Goal: Book appointment/travel/reservation

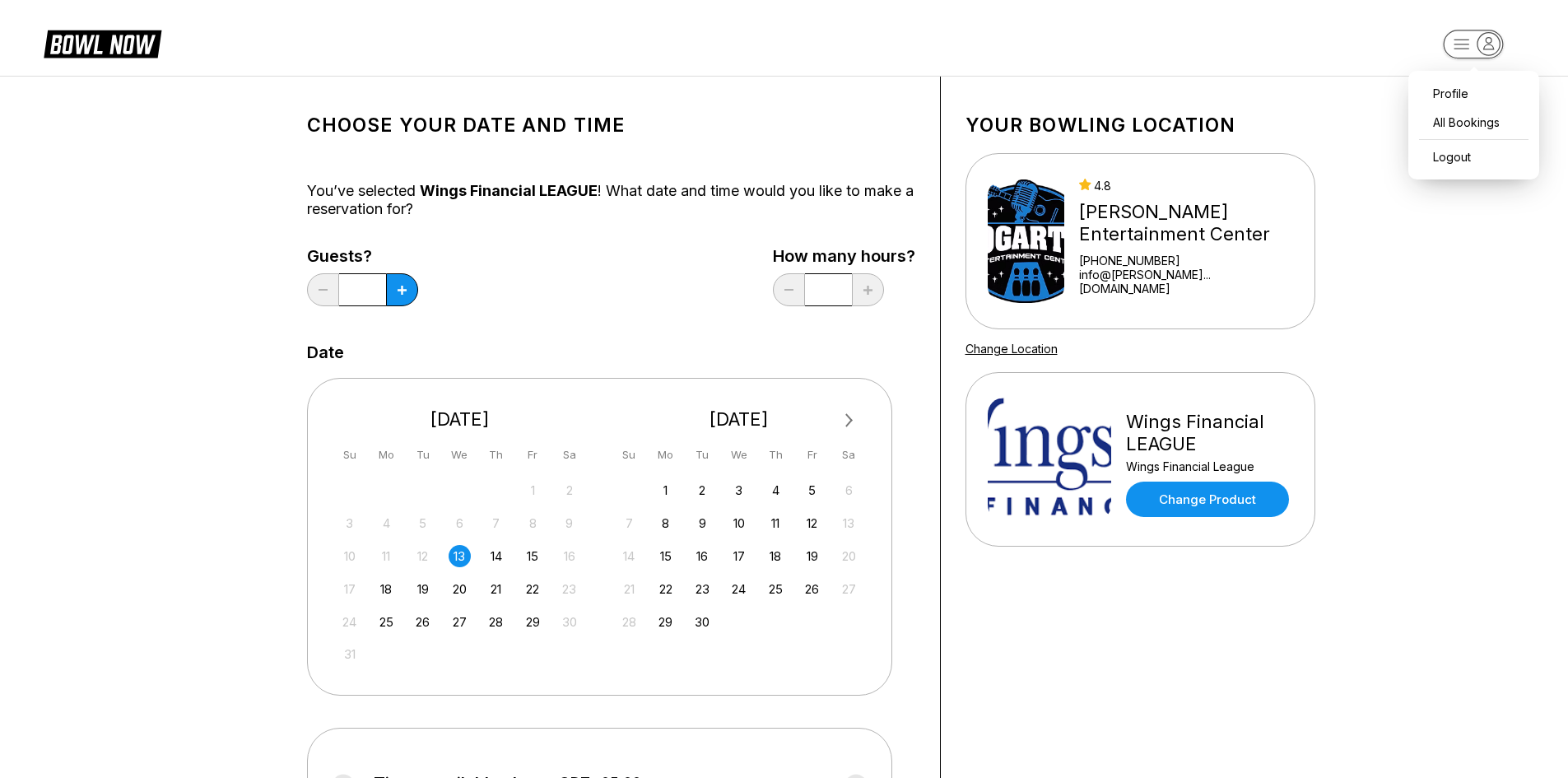
click at [1485, 42] on icon "button" at bounding box center [1489, 43] width 22 height 22
click at [1445, 155] on div "Logout" at bounding box center [1474, 156] width 115 height 29
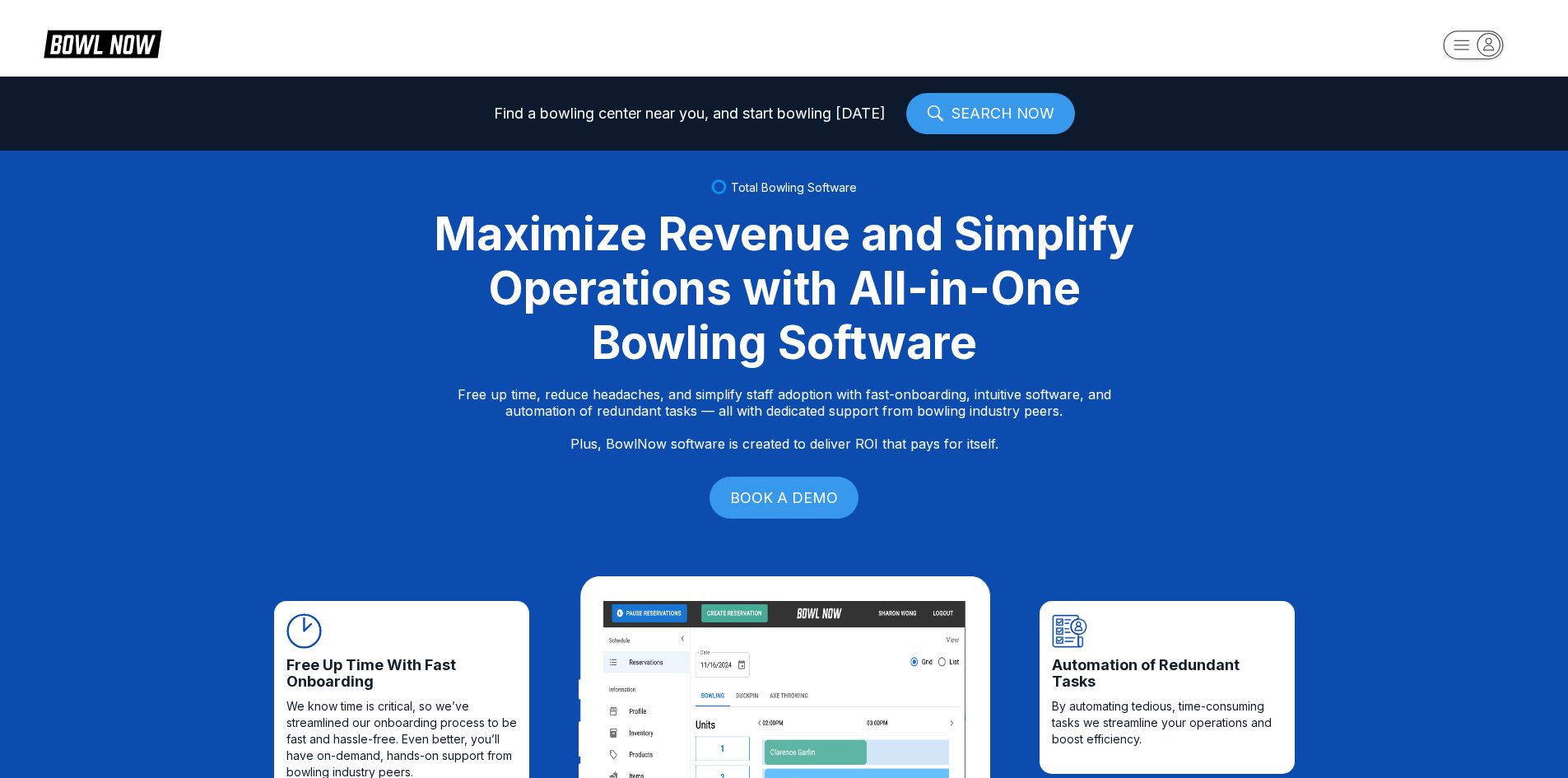
click at [1499, 42] on icon "button" at bounding box center [1489, 43] width 22 height 22
click at [1454, 94] on div "Log In / Sign Up" at bounding box center [1474, 94] width 115 height 29
select select "**"
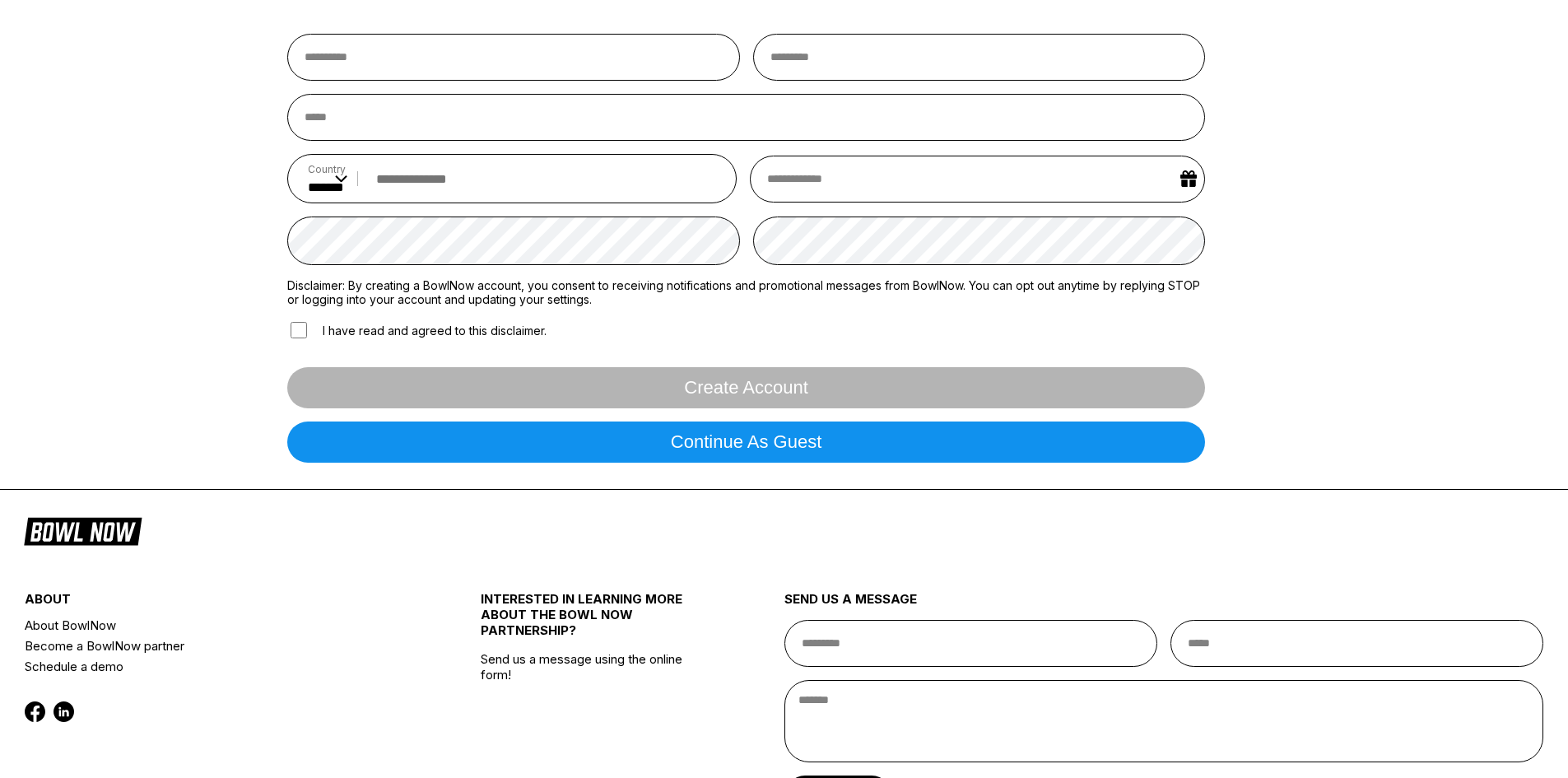
scroll to position [82, 0]
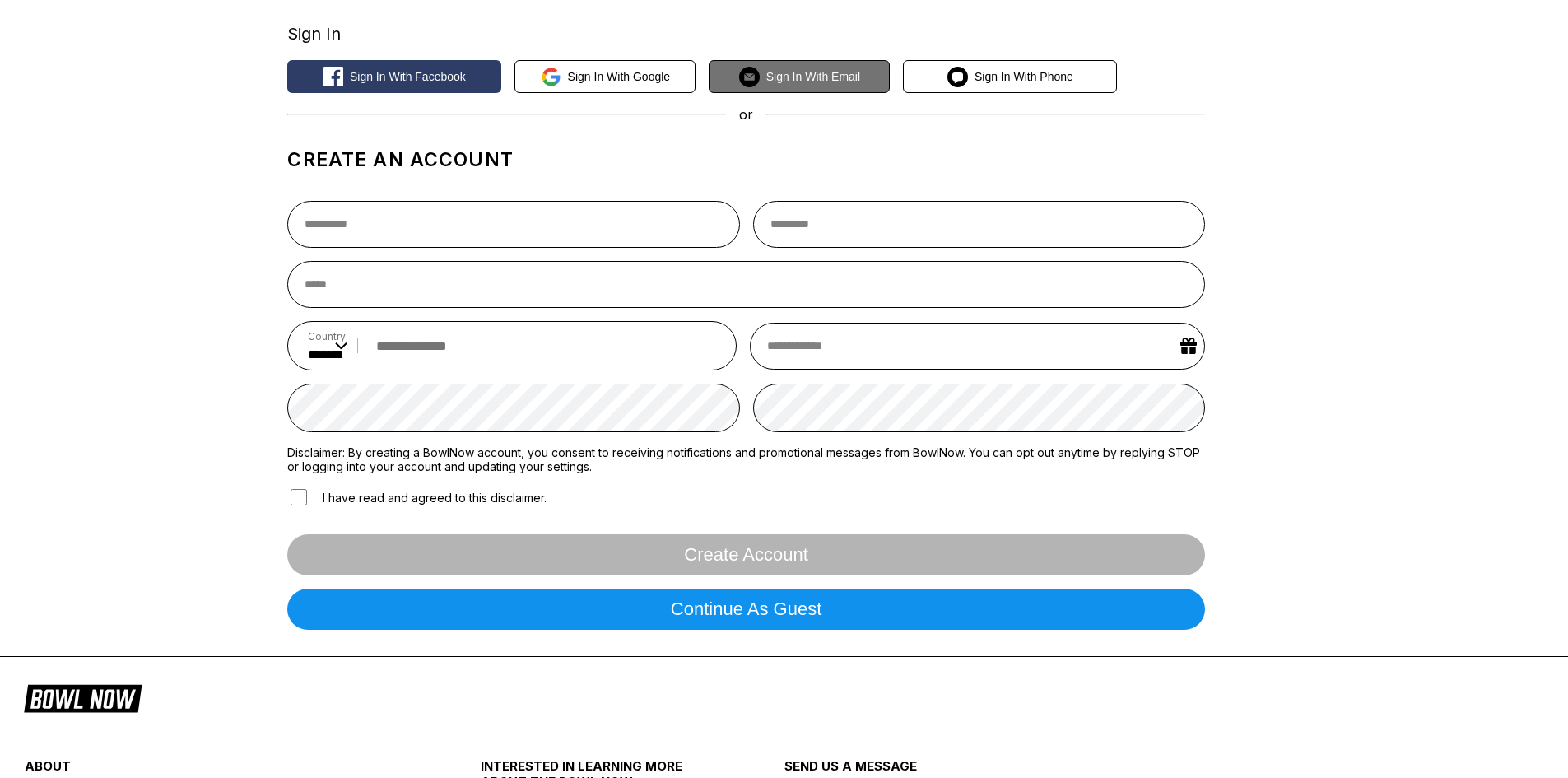
click at [840, 77] on span "Sign in with Email" at bounding box center [813, 76] width 94 height 13
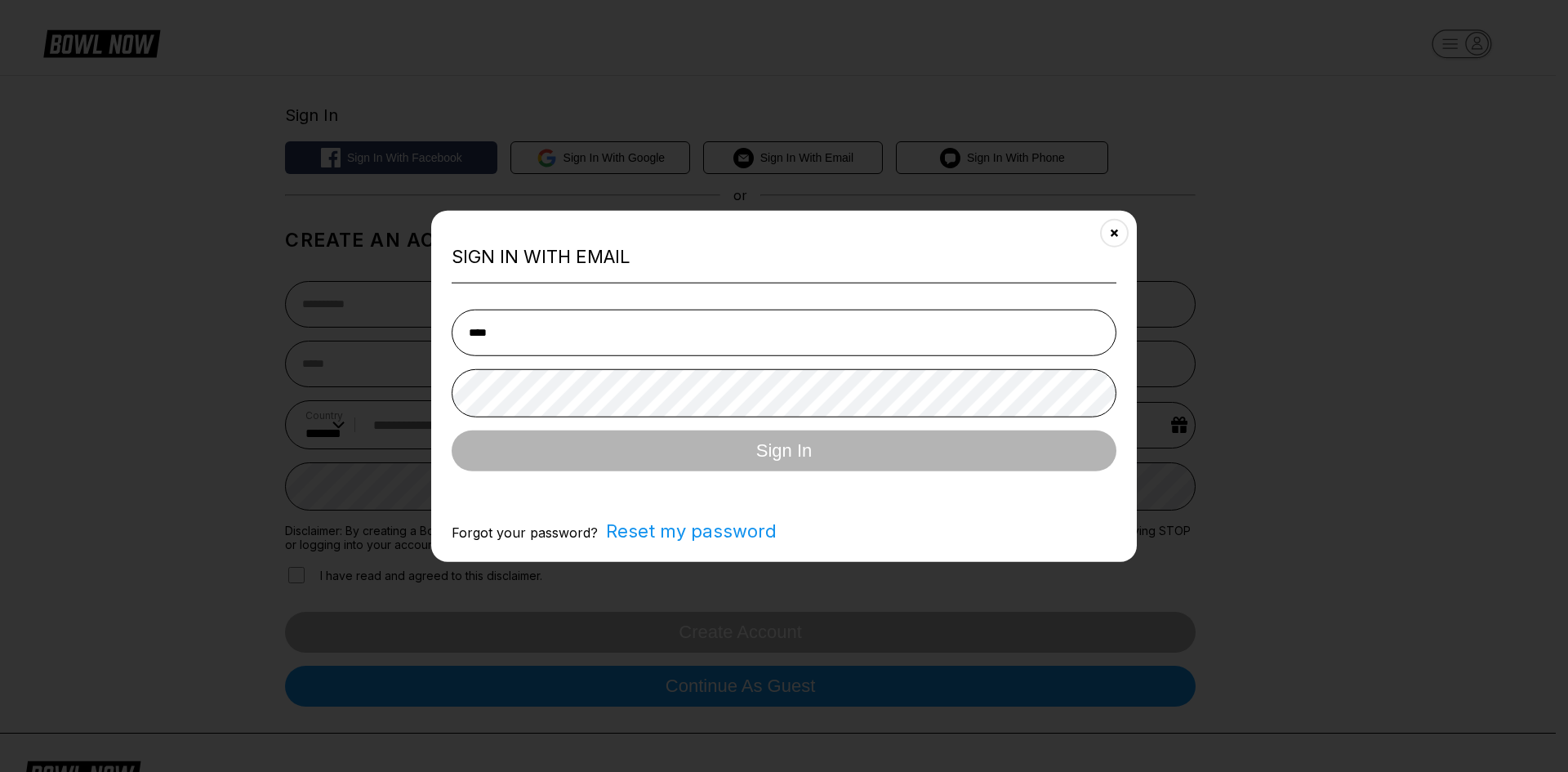
type input "**********"
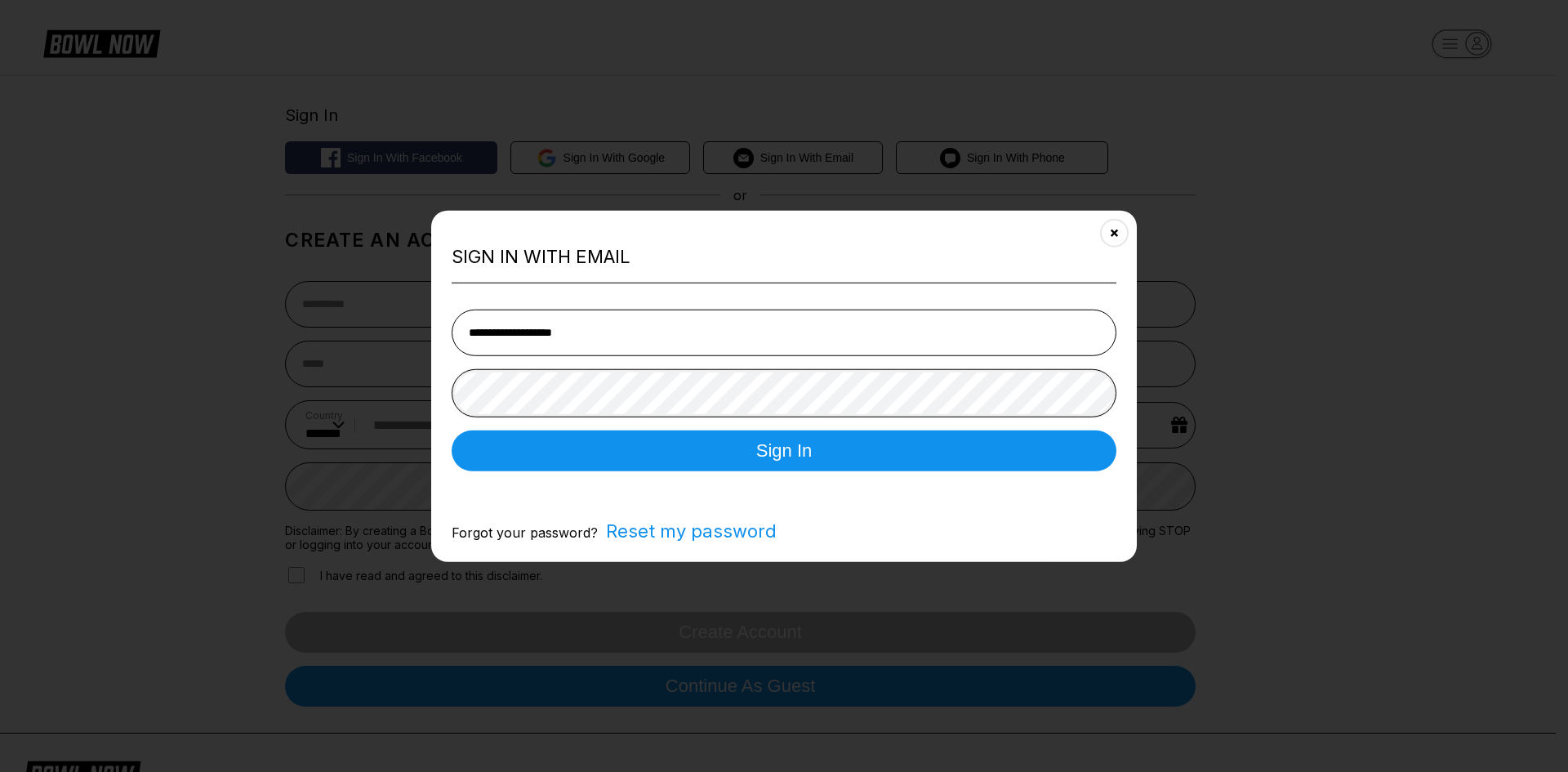
click at [452, 430] on button "Sign In" at bounding box center [784, 450] width 665 height 41
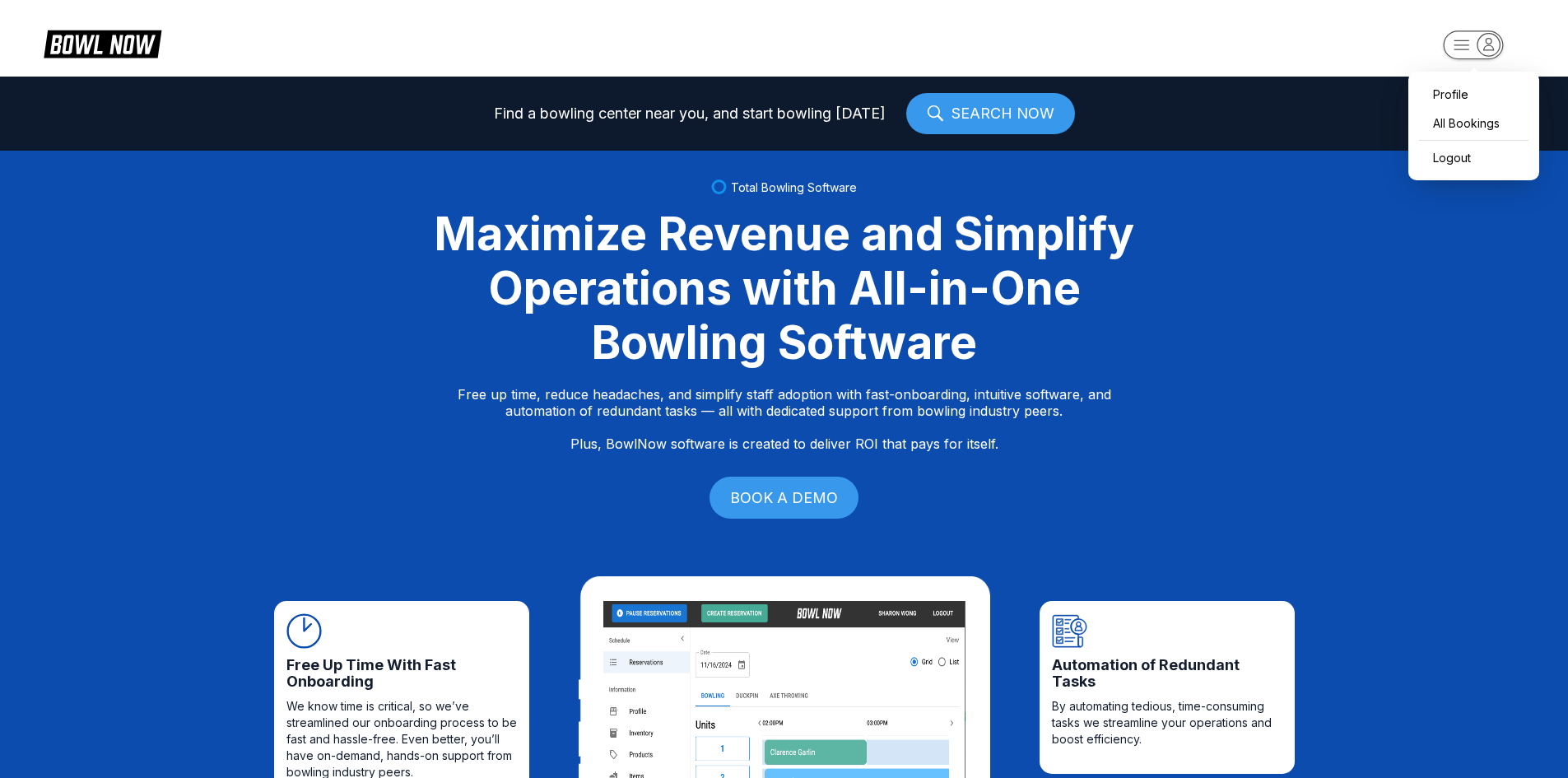
click at [1478, 45] on icon "button" at bounding box center [1489, 43] width 22 height 22
drag, startPoint x: 1481, startPoint y: 44, endPoint x: 1361, endPoint y: 44, distance: 120.0
click at [1478, 44] on icon "button" at bounding box center [1489, 43] width 22 height 22
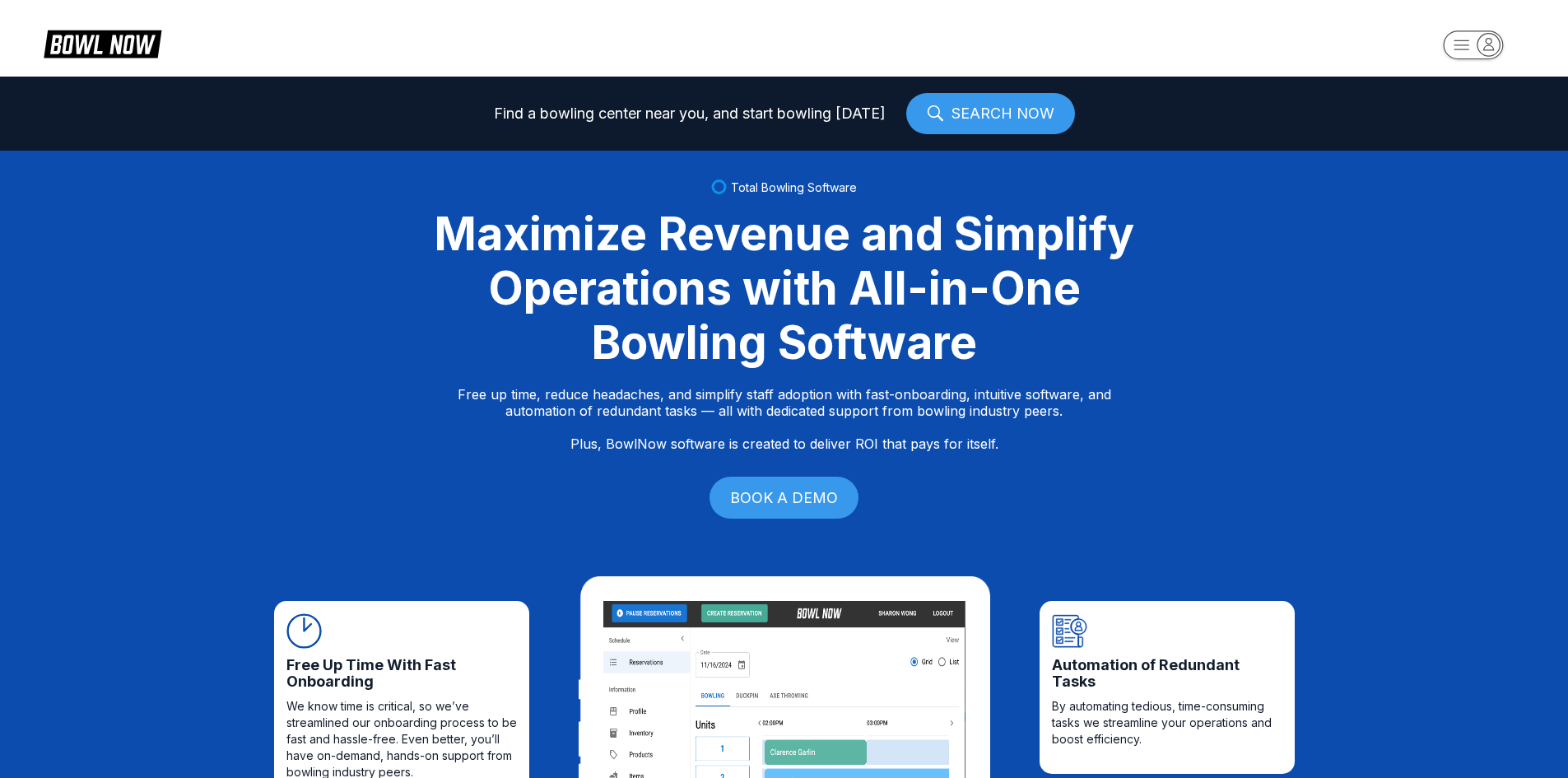
click at [132, 53] on icon at bounding box center [114, 44] width 41 height 19
click at [1486, 49] on icon "button" at bounding box center [1489, 43] width 10 height 11
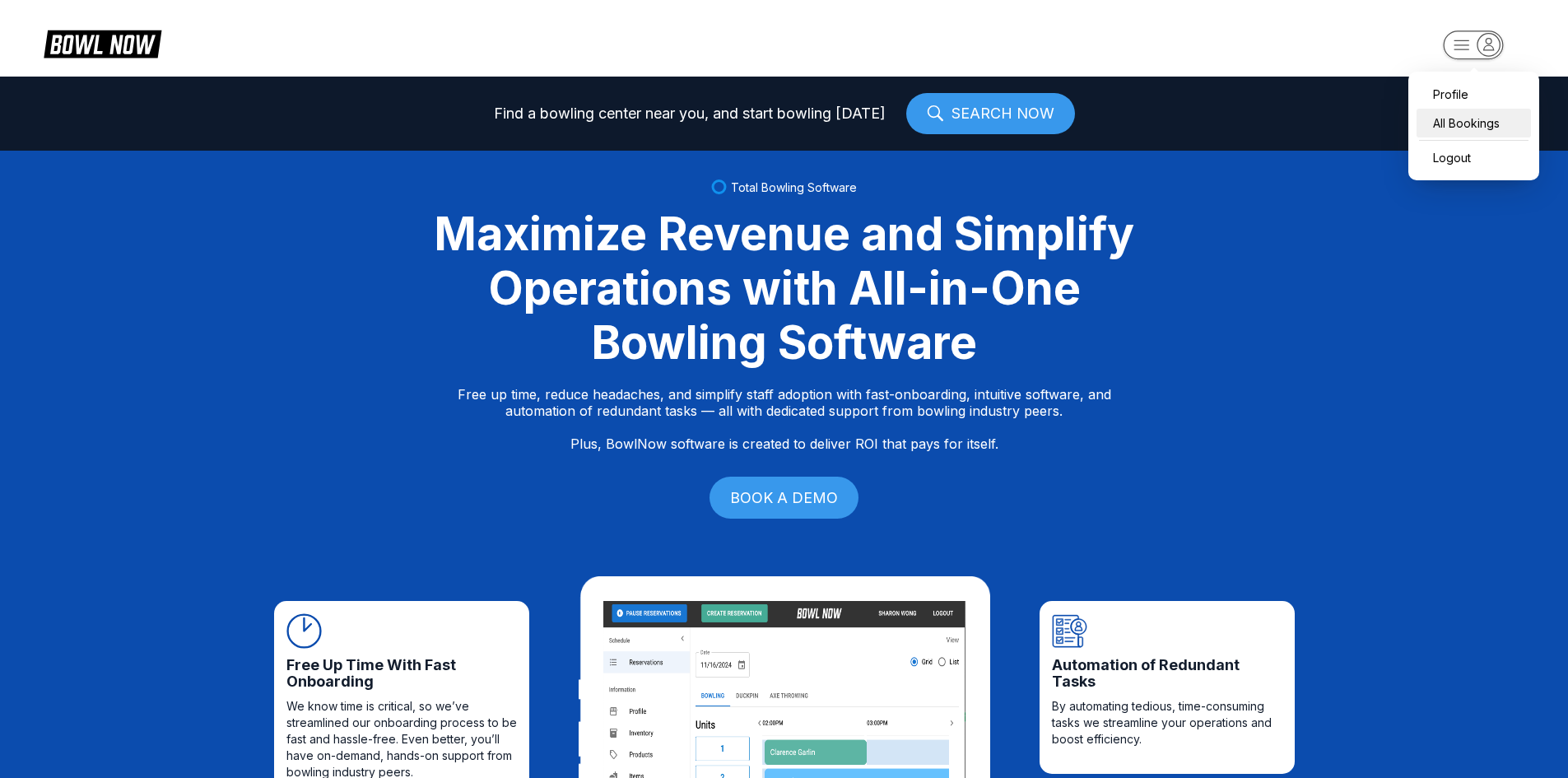
click at [1459, 122] on div "All Bookings" at bounding box center [1474, 123] width 115 height 29
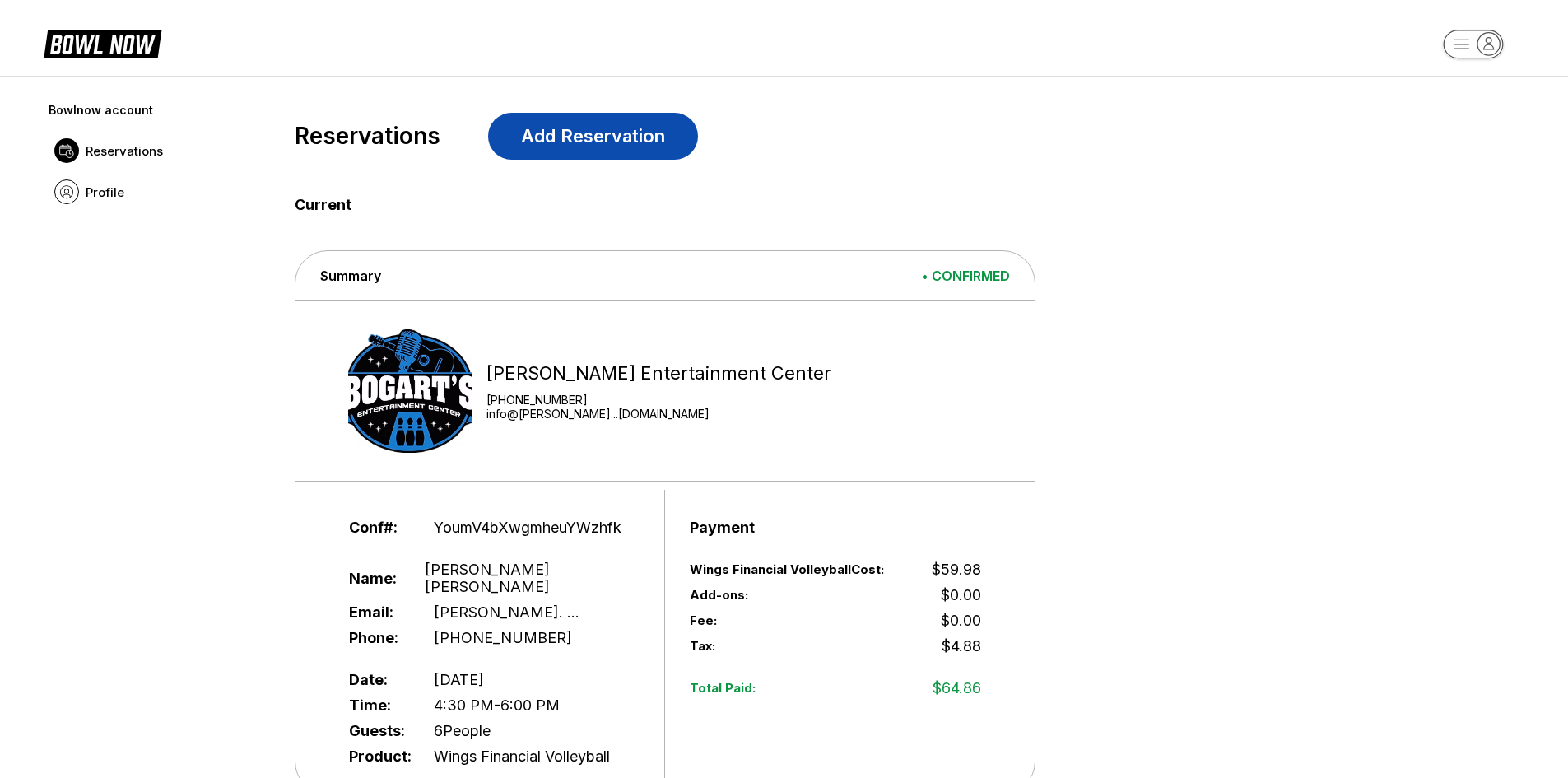
click at [611, 142] on link "Add Reservation" at bounding box center [593, 136] width 210 height 47
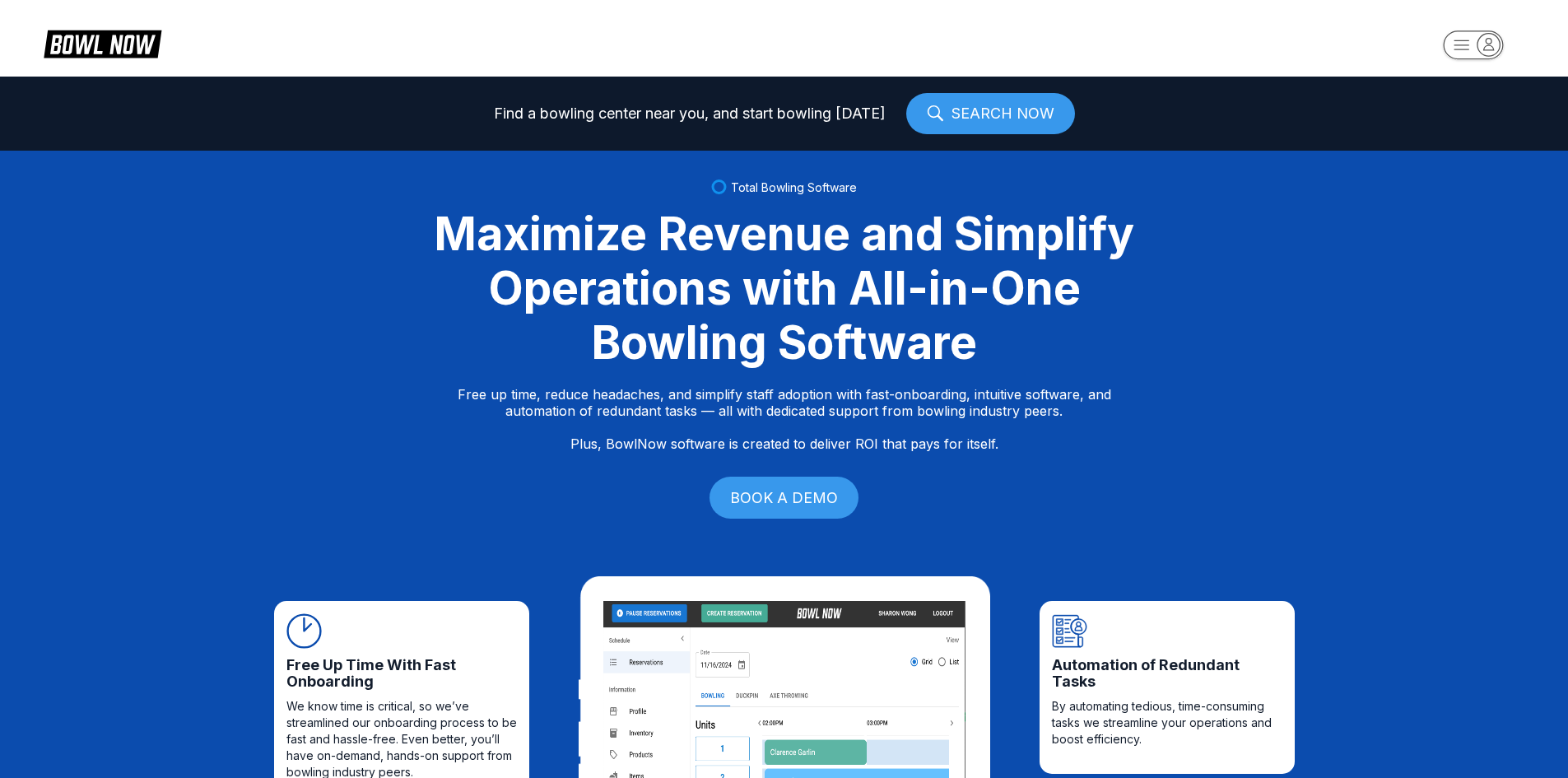
click at [1475, 42] on rect "button" at bounding box center [1473, 44] width 60 height 29
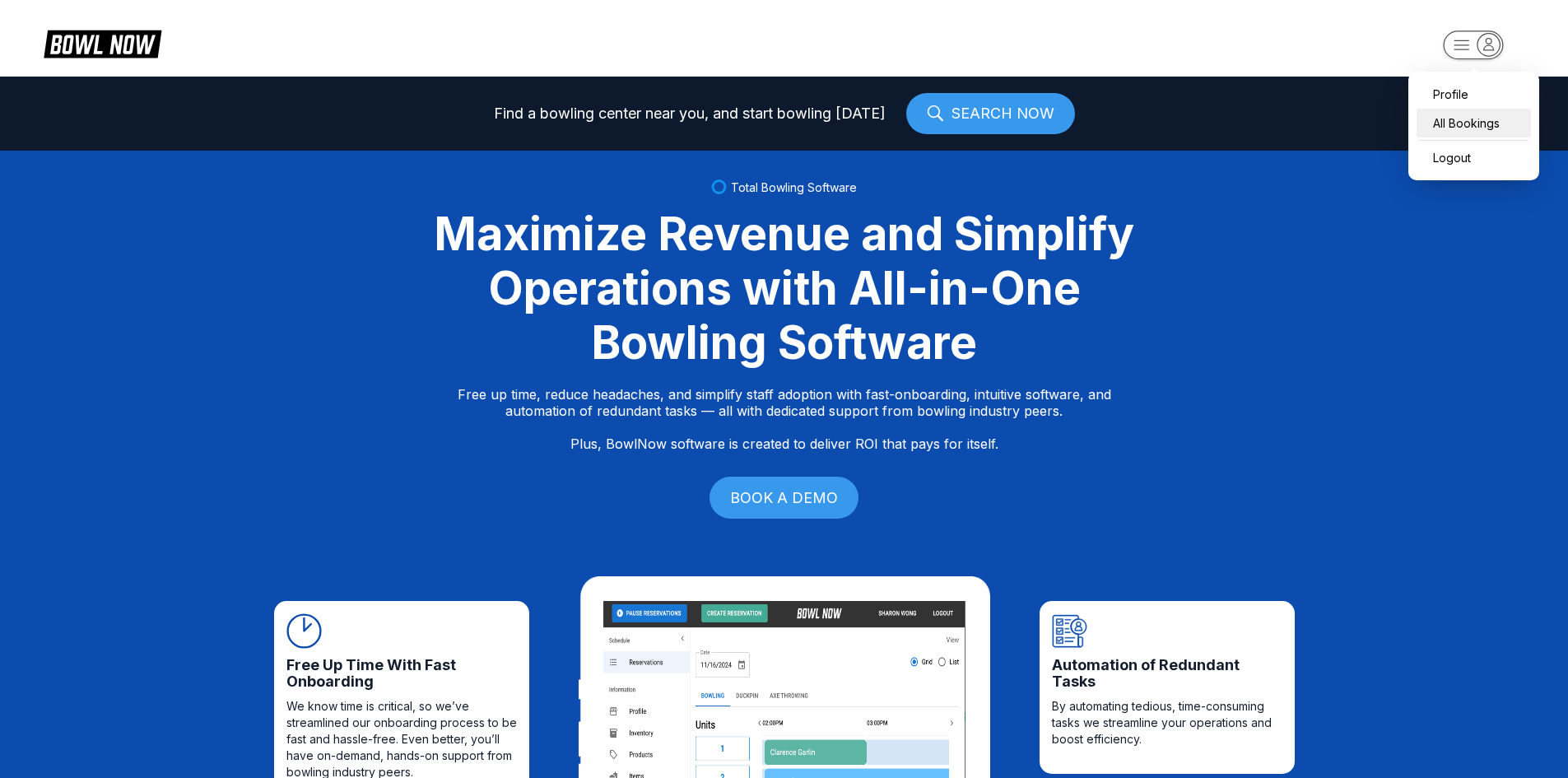
click at [1466, 119] on div "All Bookings" at bounding box center [1474, 123] width 115 height 29
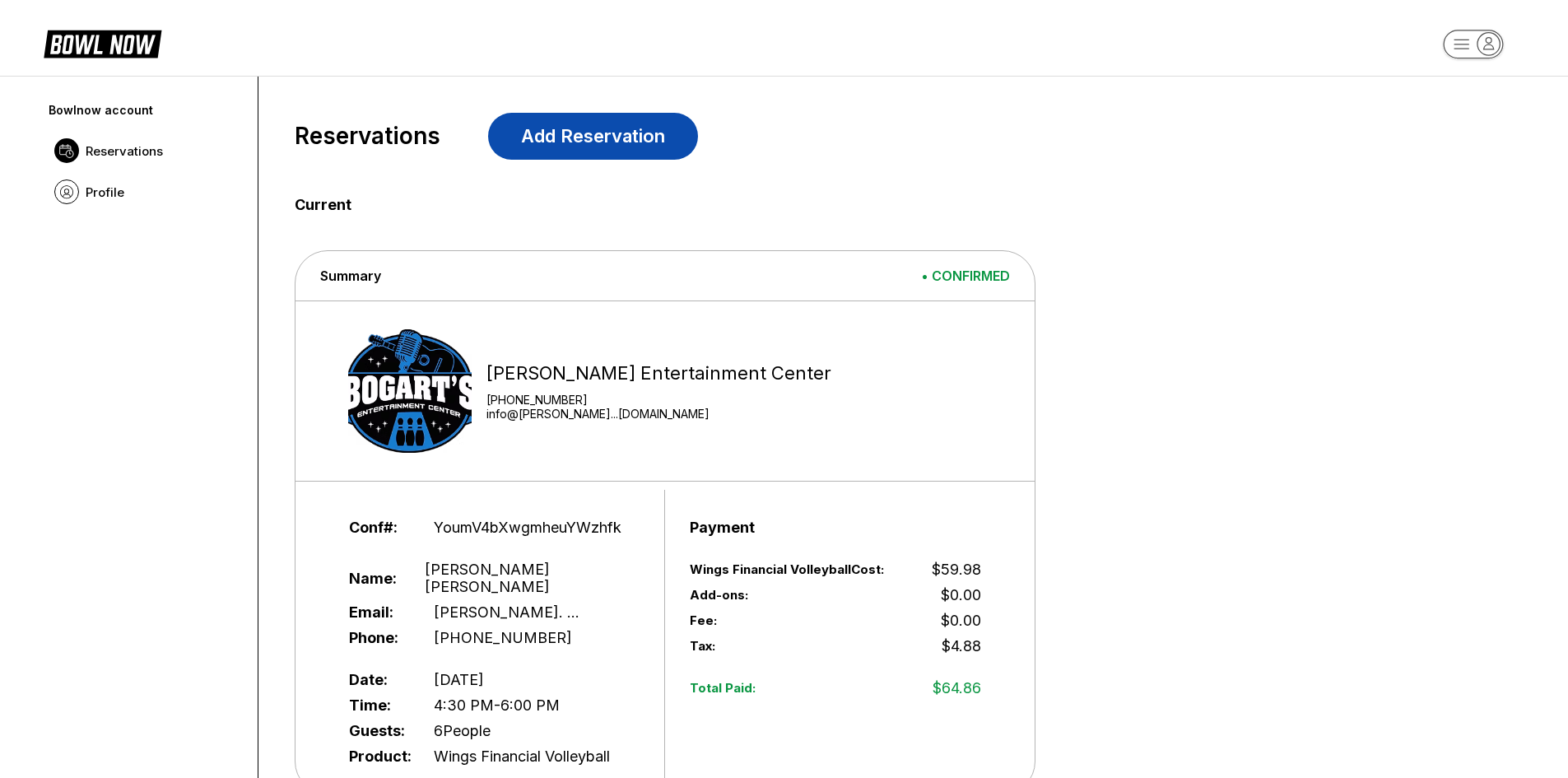
click at [584, 139] on link "Add Reservation" at bounding box center [593, 136] width 210 height 47
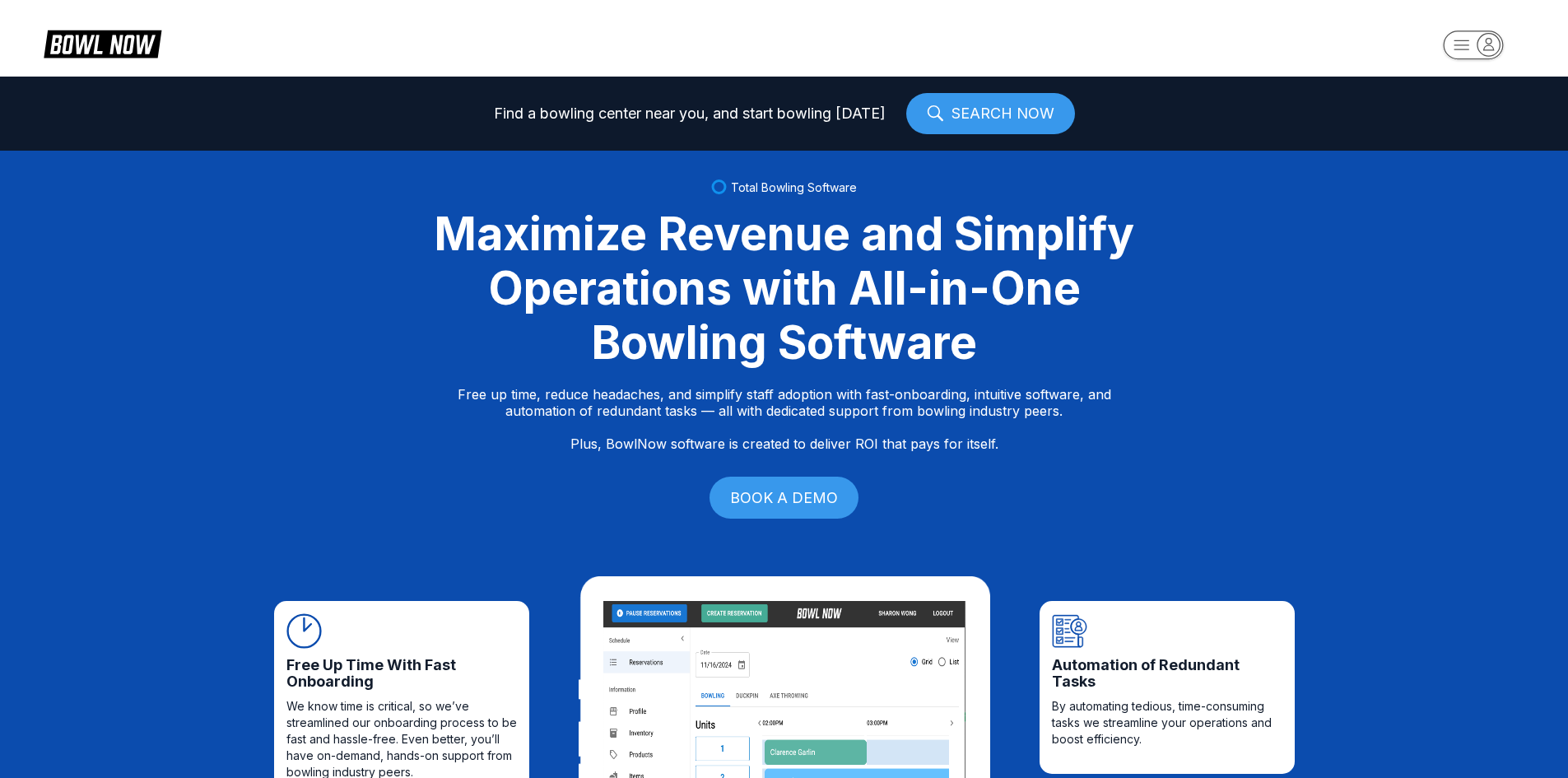
click at [1491, 44] on icon "button" at bounding box center [1489, 43] width 22 height 22
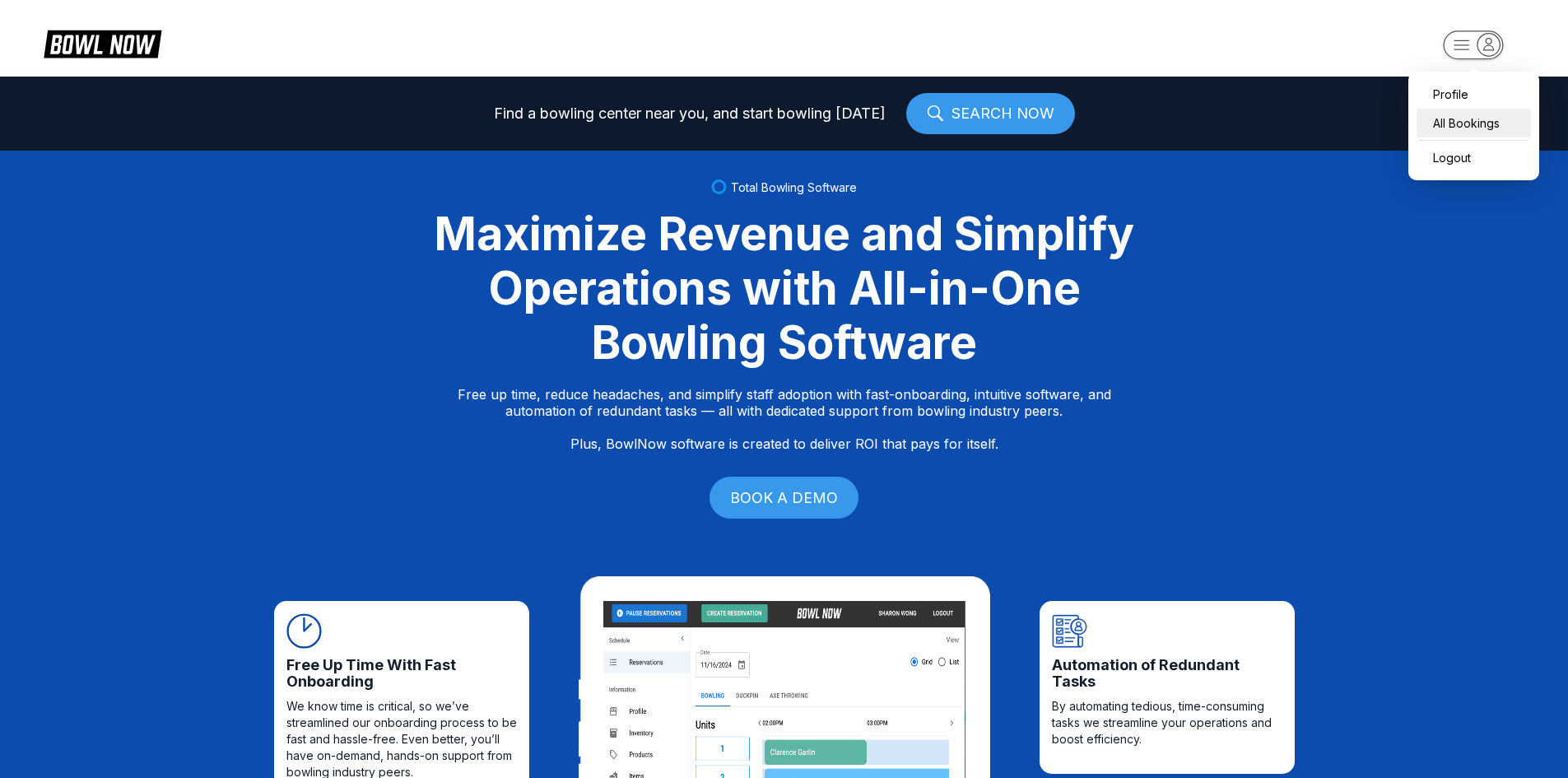
click at [1465, 116] on div "All Bookings" at bounding box center [1474, 123] width 115 height 29
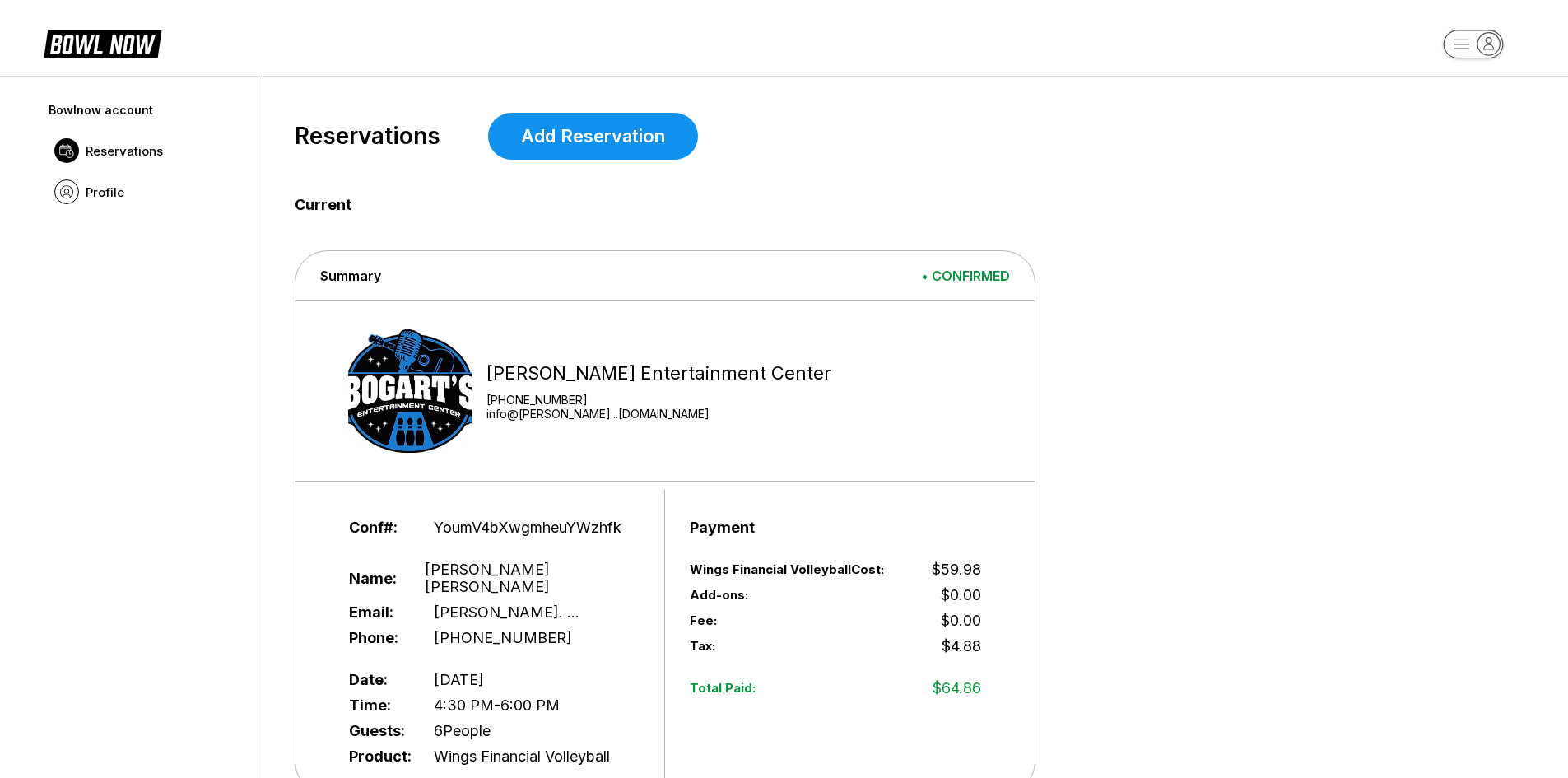
click at [83, 43] on icon at bounding box center [116, 44] width 79 height 19
